Goal: Task Accomplishment & Management: Manage account settings

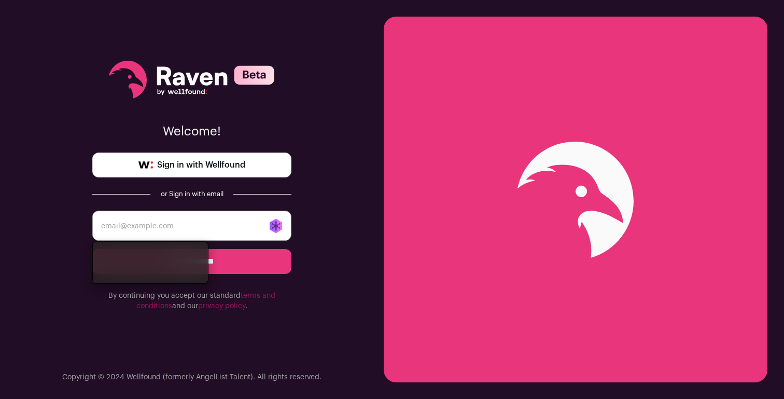
click at [171, 228] on input "email" at bounding box center [191, 225] width 199 height 30
click at [193, 228] on input "email" at bounding box center [191, 225] width 199 height 30
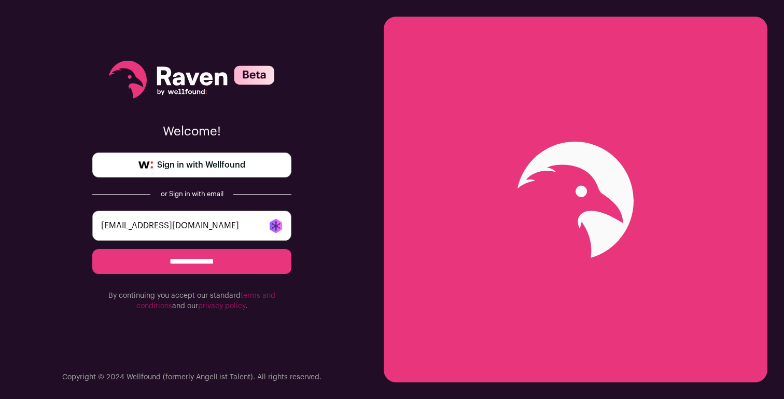
type input "ricksilvestri@gmail.com"
click at [186, 262] on input "**********" at bounding box center [191, 261] width 199 height 25
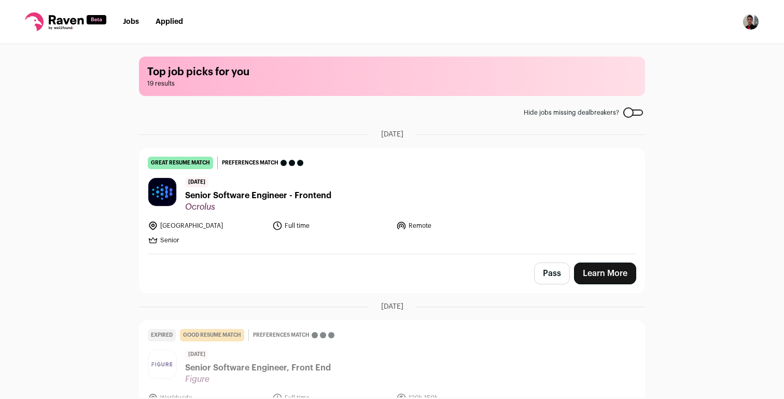
click at [756, 16] on img "Open dropdown" at bounding box center [750, 21] width 17 height 17
click at [669, 43] on link "Settings" at bounding box center [701, 48] width 115 height 25
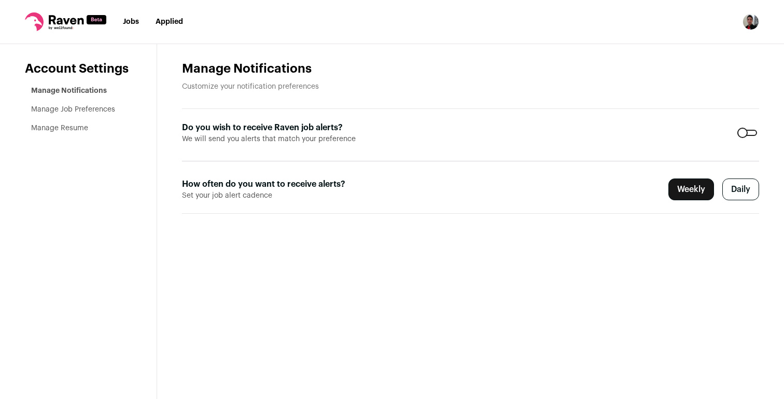
click at [751, 136] on div at bounding box center [747, 133] width 20 height 6
